Goal: Task Accomplishment & Management: Complete application form

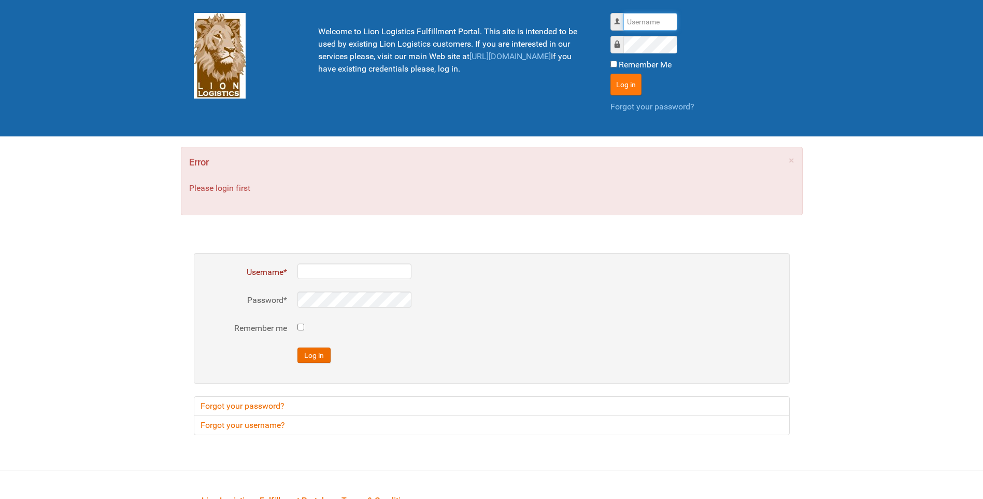
type input "lion"
click at [620, 87] on button "Log in" at bounding box center [625, 85] width 31 height 22
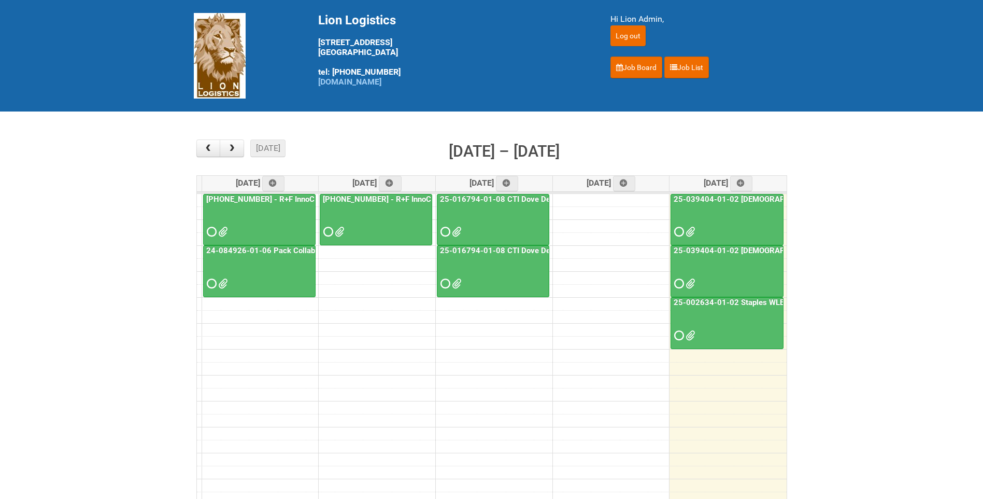
click at [746, 302] on link "25-002634-01-02 Staples WLE 2025 Community - Seventh Mailing" at bounding box center [792, 301] width 240 height 9
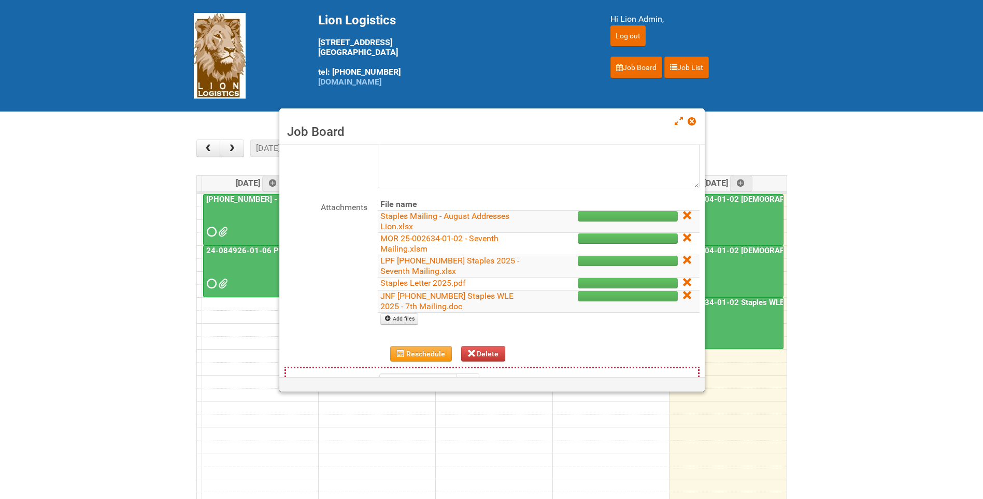
scroll to position [104, 0]
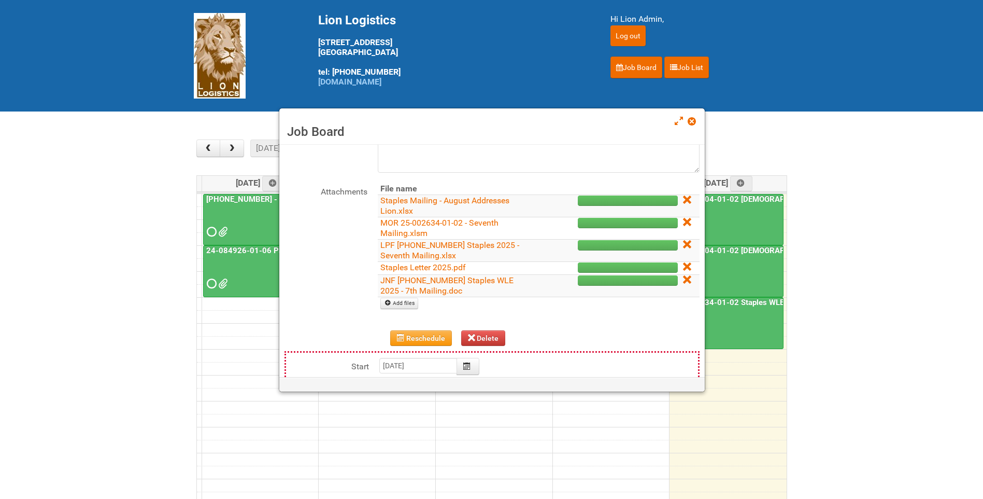
click at [402, 297] on td "Add files" at bounding box center [539, 303] width 322 height 13
click at [402, 300] on link "Add files" at bounding box center [399, 302] width 38 height 11
type input "C:\fakepath\GROUP 1001.jpg"
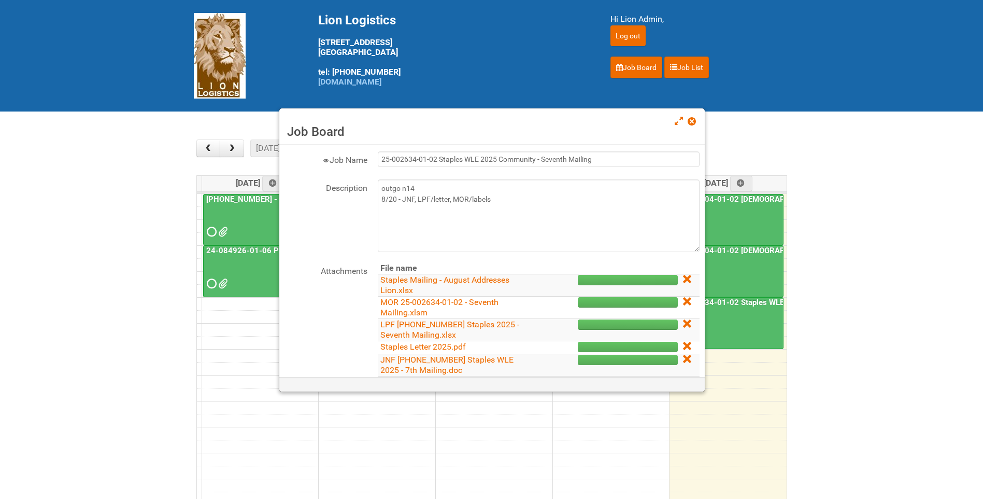
scroll to position [0, 0]
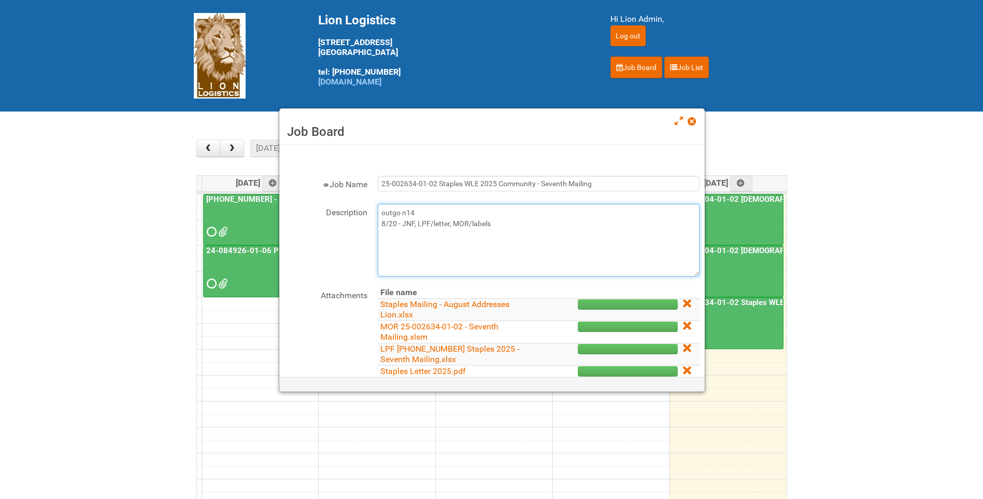
click at [501, 219] on textarea "outgo n14 8/20 - JNF, LPF/letter, MOR/labels" at bounding box center [539, 240] width 322 height 73
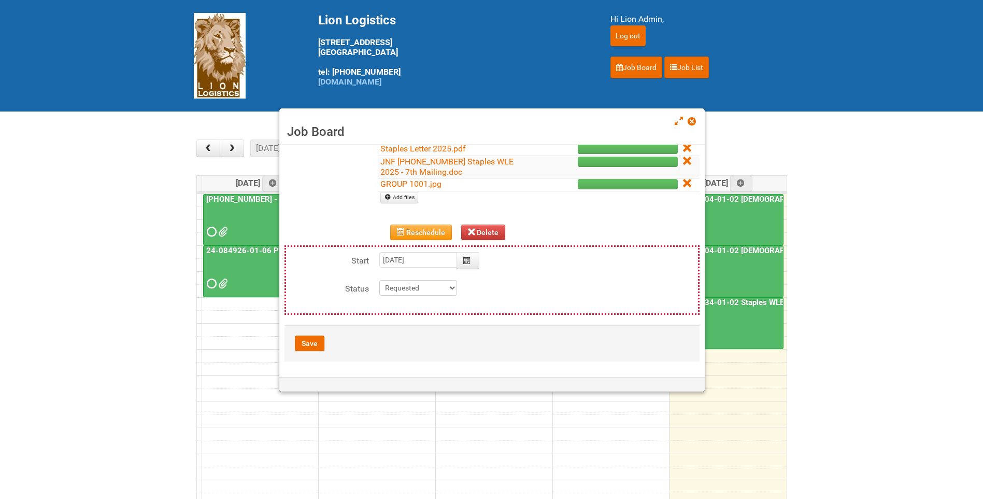
scroll to position [133, 0]
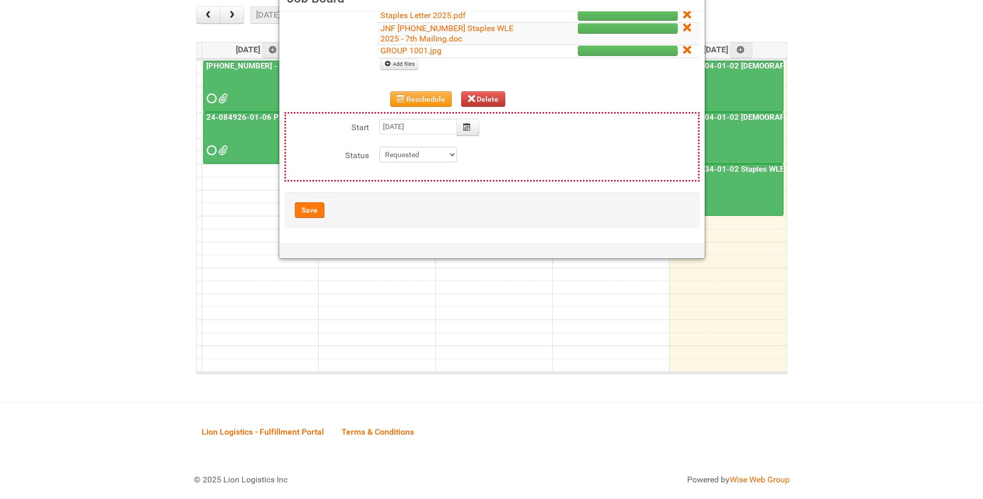
type textarea "outgo n14 8/20 - JNF, LPF/letter, MOR/labels 8/22- Uploaded photo approval"
click at [316, 212] on button "Save" at bounding box center [310, 210] width 30 height 16
type input "2025-08-22 13:00:00"
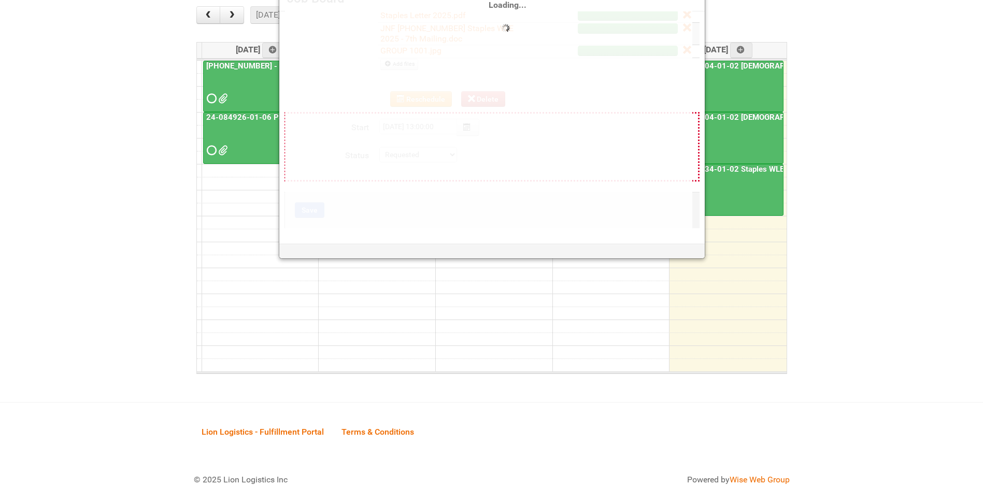
click at [747, 121] on link "25-039404-01-02 Male Wet Shave SQM - photo slot" at bounding box center [798, 116] width 252 height 9
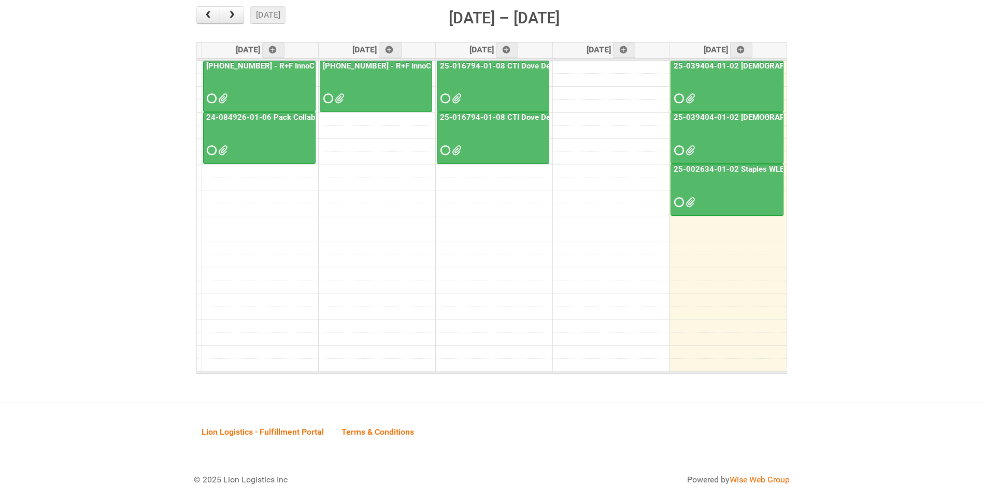
click at [741, 121] on link "25-039404-01-02 Male Wet Shave SQM - photo slot" at bounding box center [798, 116] width 252 height 9
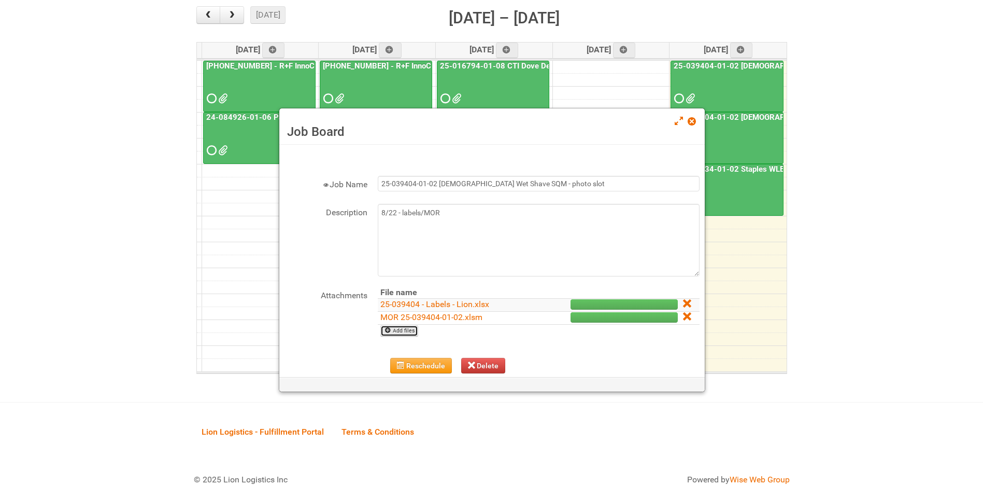
click at [397, 335] on link "Add files" at bounding box center [399, 330] width 38 height 11
type input "C:\fakepath\GROUP 1000.jpg"
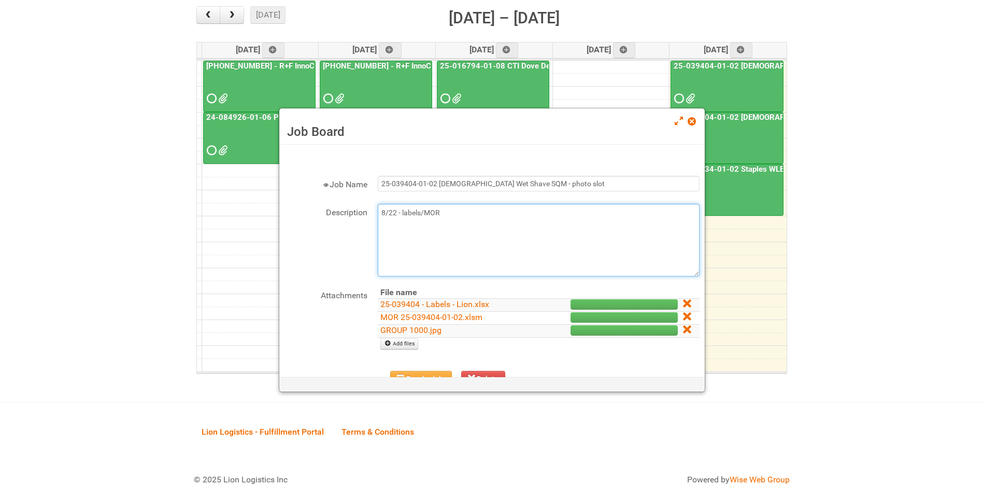
click at [512, 215] on textarea "8/22 - labels/MOR" at bounding box center [539, 240] width 322 height 73
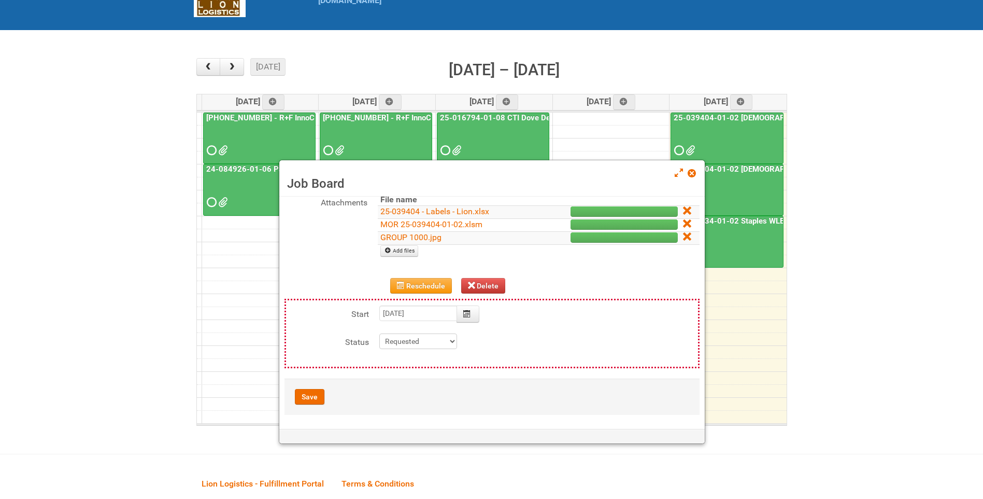
scroll to position [146, 0]
type textarea "8/22 - labels/MOR 8/22- uploaded photo approval"
click at [314, 393] on button "Save" at bounding box center [310, 395] width 30 height 16
type input "2025-08-22 11:00:00"
